Goal: Navigation & Orientation: Find specific page/section

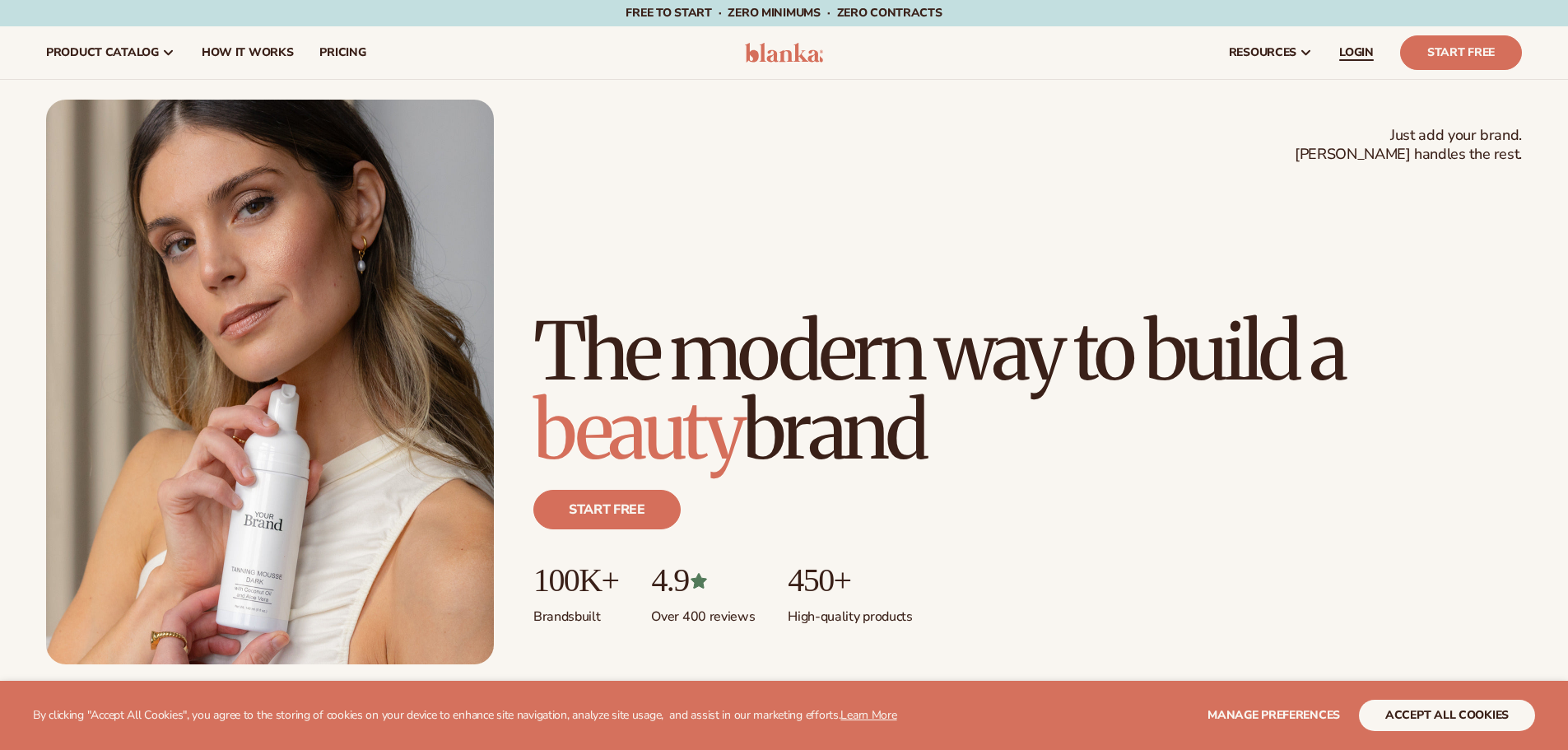
click at [1356, 43] on link "LOGIN" at bounding box center [1355, 53] width 61 height 53
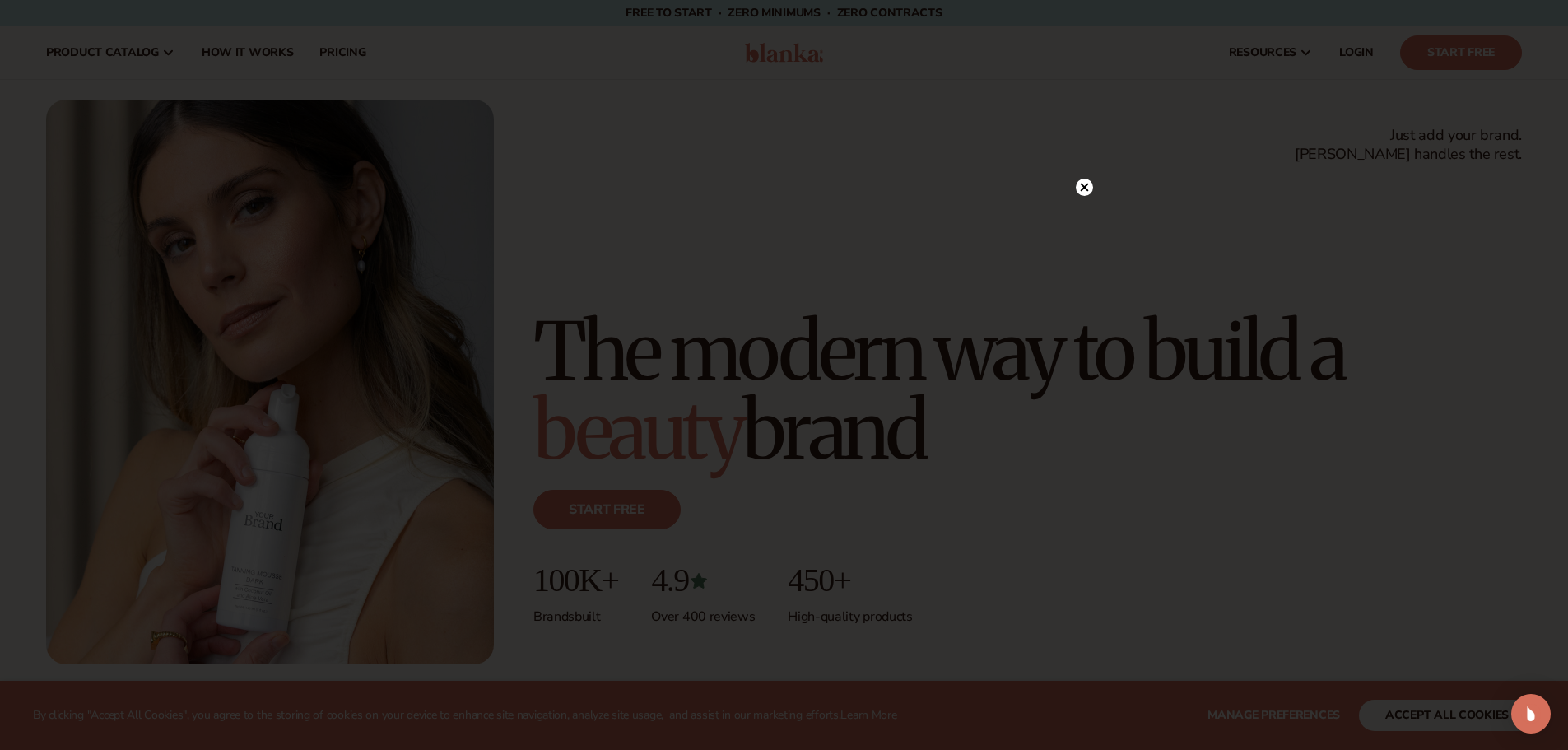
click at [1085, 186] on icon at bounding box center [1084, 188] width 8 height 8
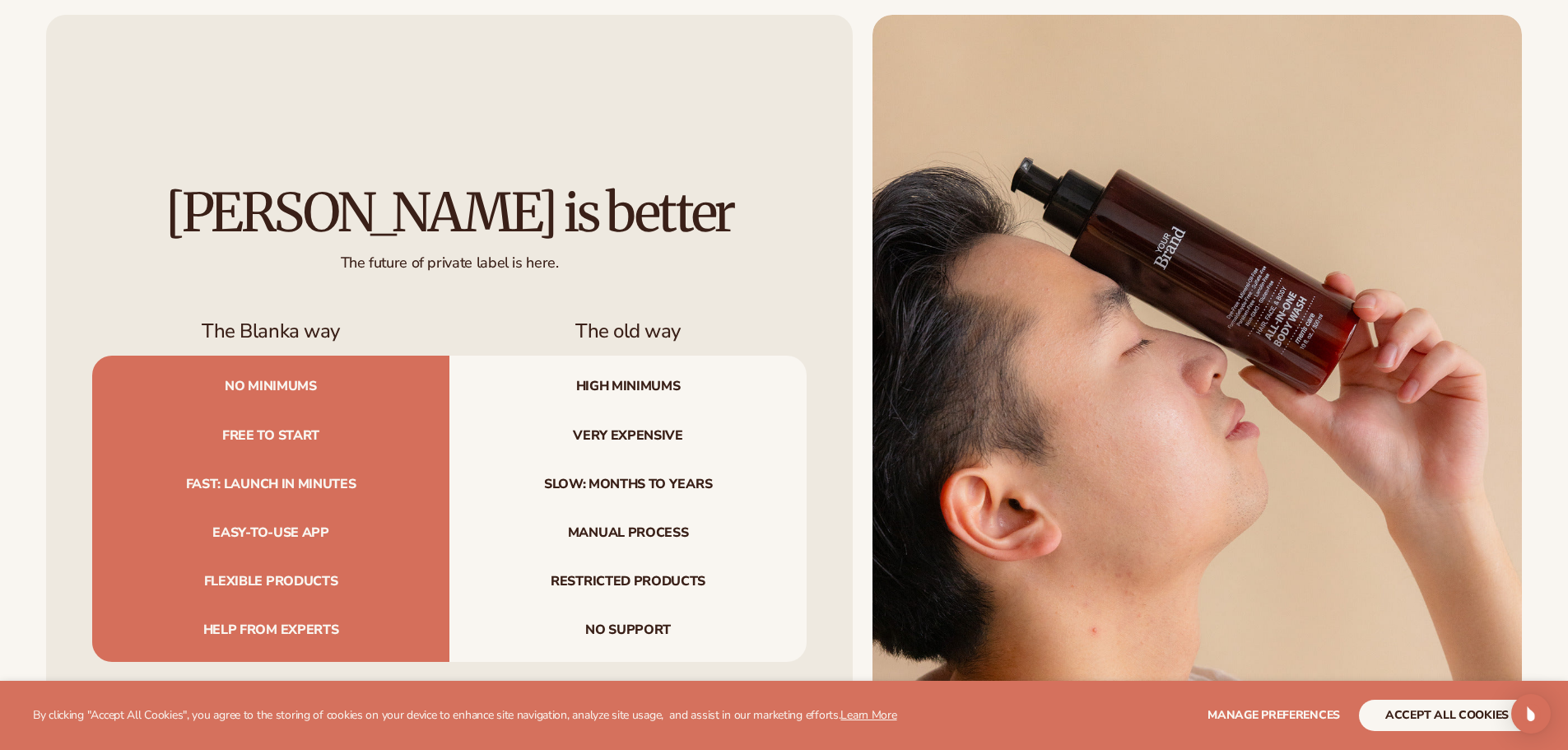
scroll to position [5630, 0]
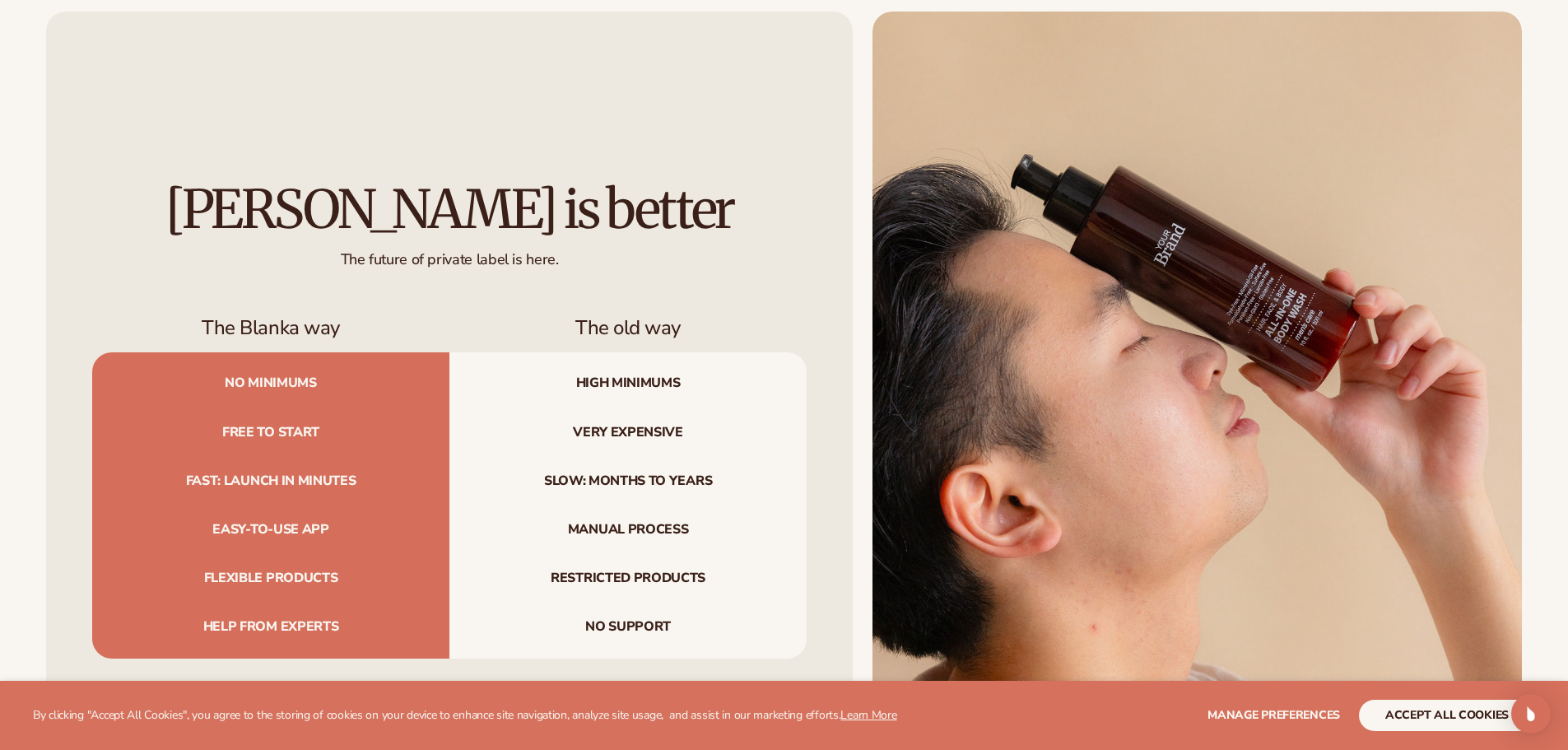
click at [269, 443] on span "Free to start" at bounding box center [271, 433] width 357 height 49
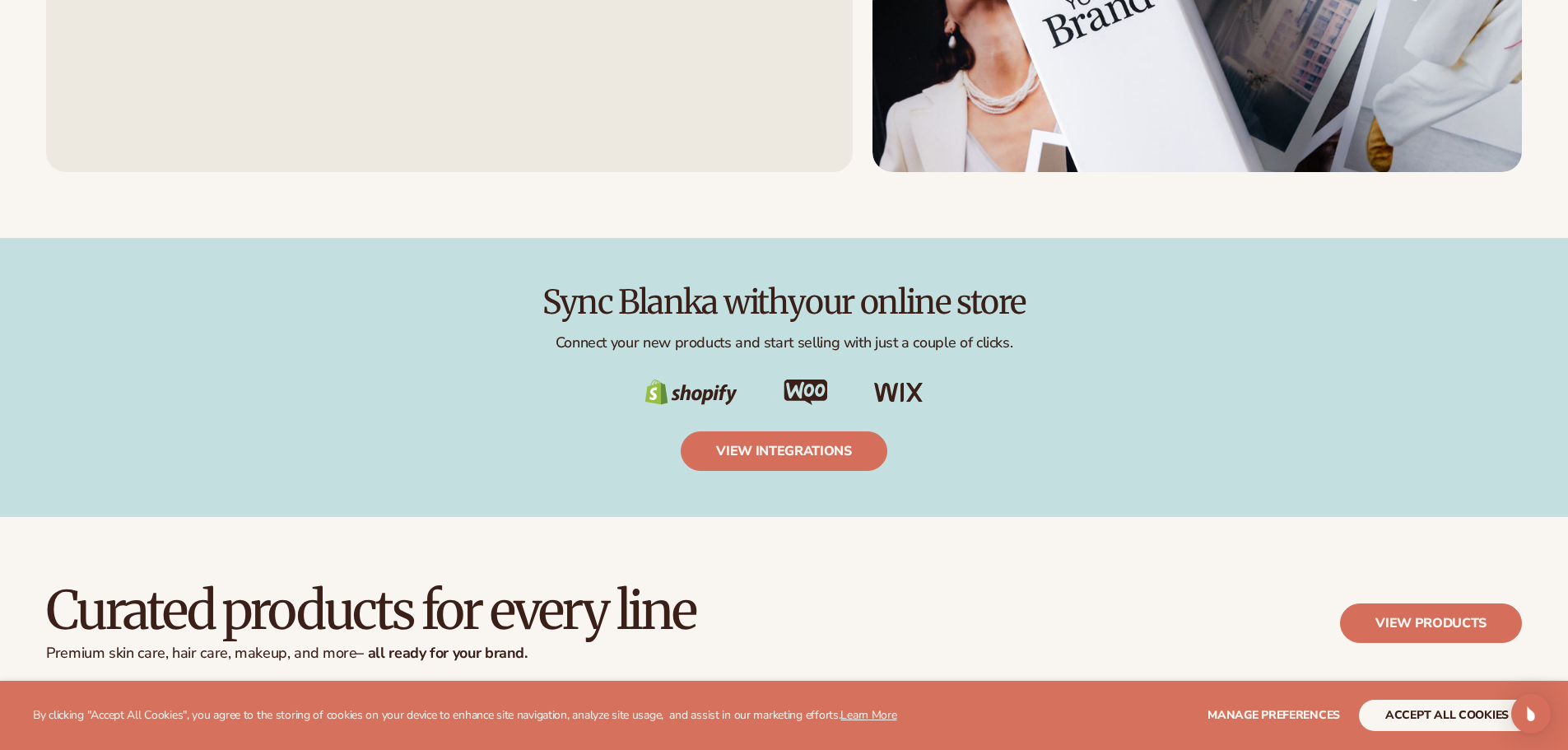
scroll to position [2807, 0]
click at [784, 448] on link "view integrations" at bounding box center [784, 450] width 206 height 40
